Goal: Navigation & Orientation: Find specific page/section

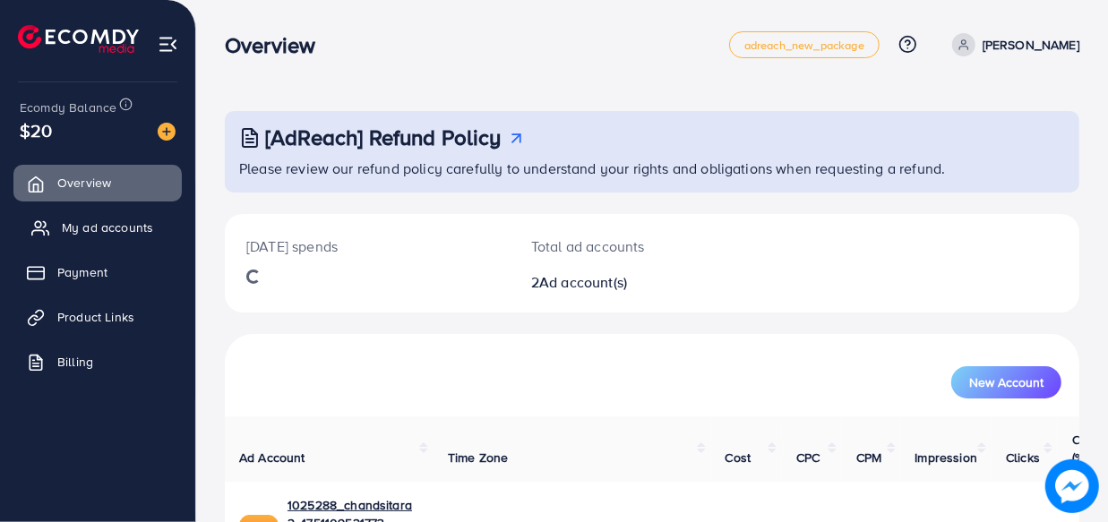
click at [108, 227] on span "My ad accounts" at bounding box center [107, 228] width 91 height 18
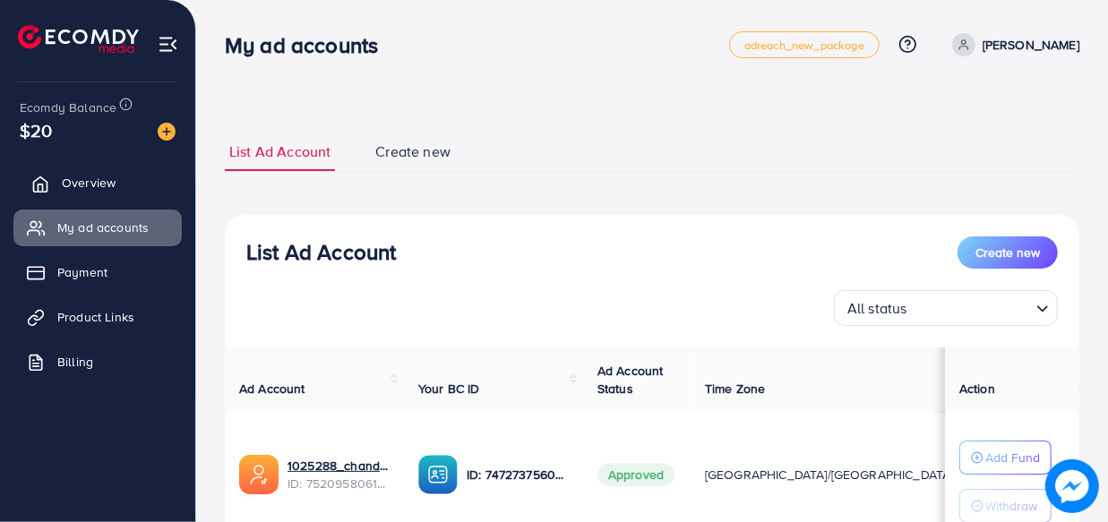
click at [79, 167] on link "Overview" at bounding box center [97, 183] width 168 height 36
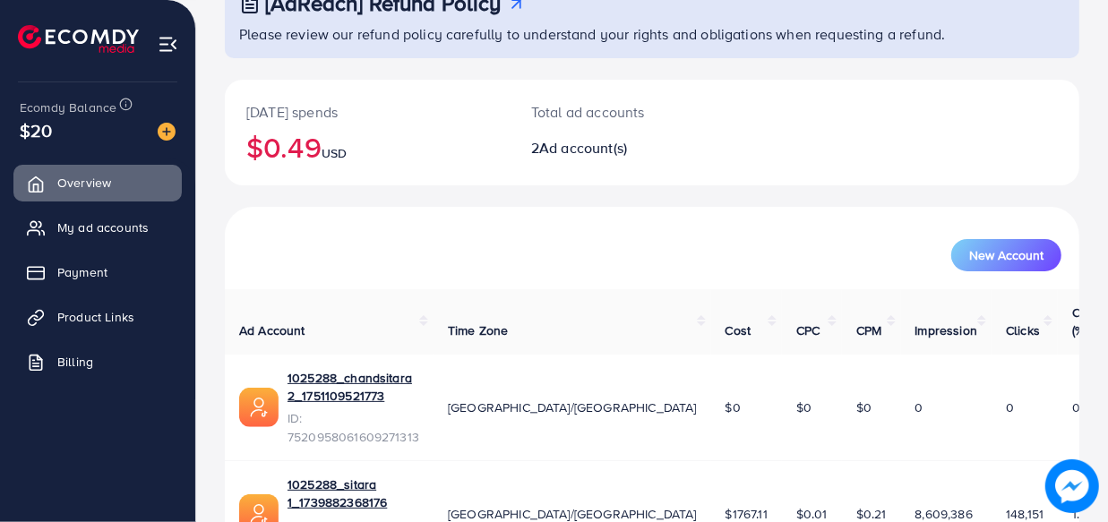
scroll to position [164, 0]
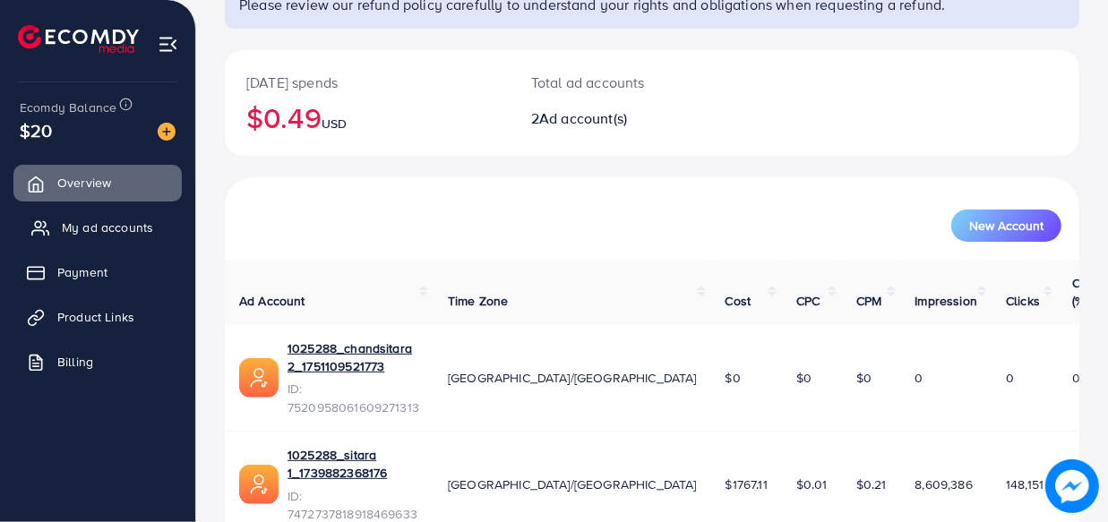
click at [96, 242] on link "My ad accounts" at bounding box center [97, 228] width 168 height 36
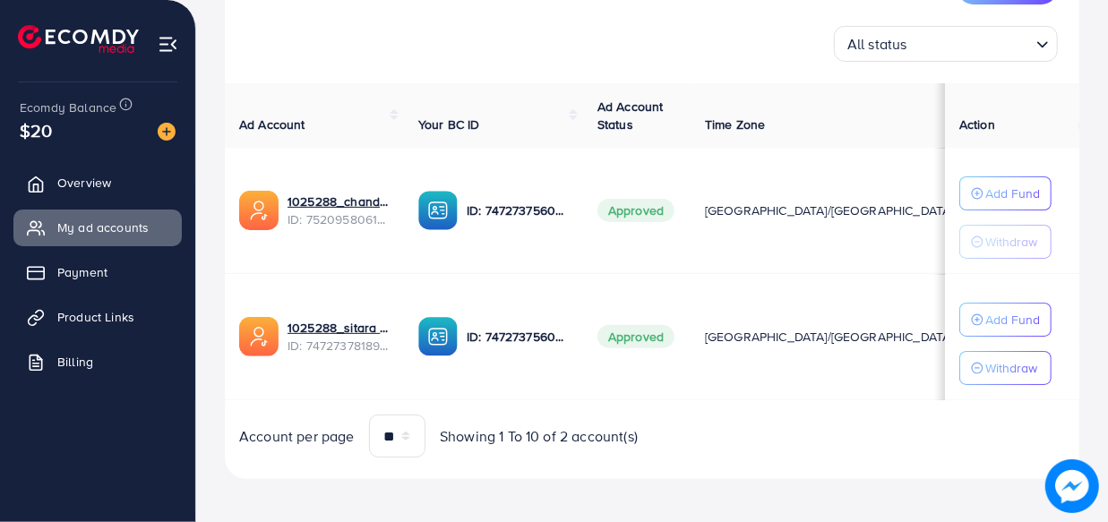
scroll to position [270, 0]
